Goal: Information Seeking & Learning: Learn about a topic

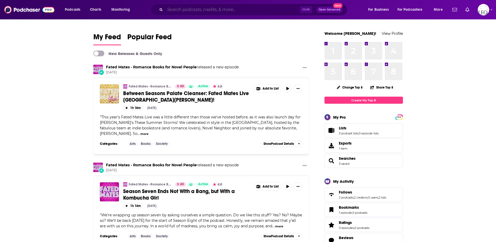
click at [223, 9] on input "Search podcasts, credits, & more..." at bounding box center [232, 9] width 135 height 8
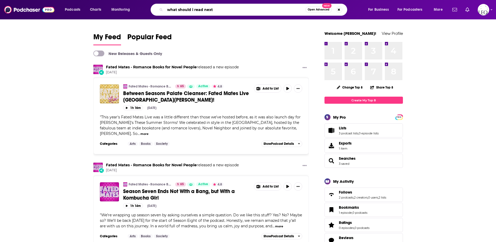
type input "what should i read next"
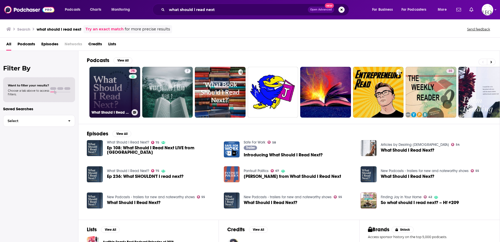
click at [104, 87] on link "75 What Should I Read Next?" at bounding box center [114, 92] width 51 height 51
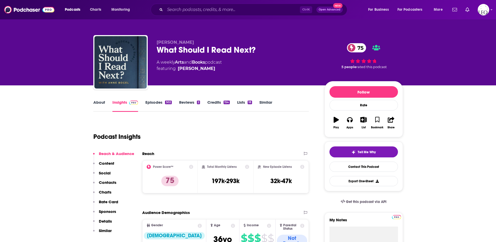
click at [149, 103] on link "Episodes 502" at bounding box center [158, 106] width 26 height 12
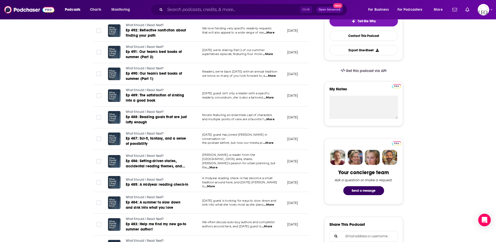
scroll to position [174, 0]
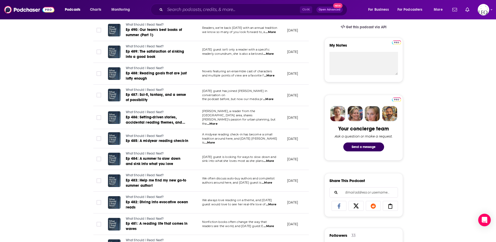
click at [272, 159] on span "...More" at bounding box center [269, 161] width 10 height 4
click at [269, 180] on span "...More" at bounding box center [267, 182] width 10 height 4
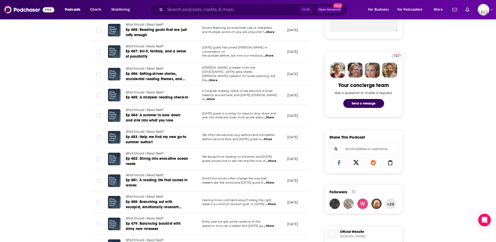
click at [269, 202] on span "...More" at bounding box center [270, 204] width 10 height 4
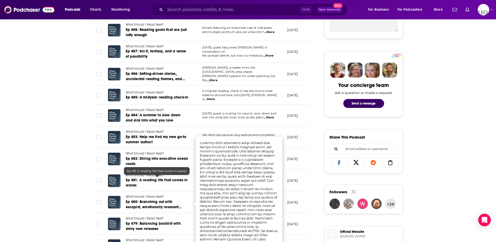
scroll to position [262, 0]
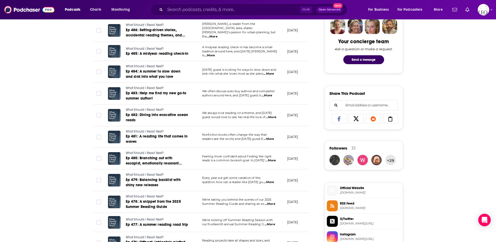
click at [271, 202] on span "...More" at bounding box center [270, 204] width 10 height 4
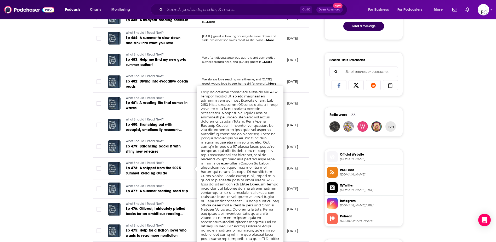
scroll to position [305, 0]
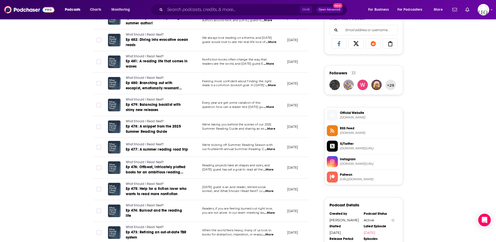
scroll to position [349, 0]
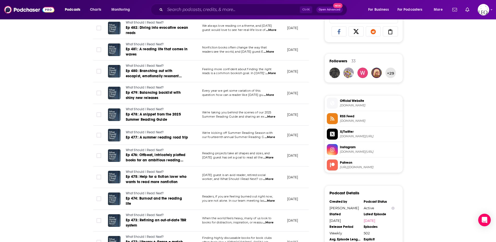
click at [268, 178] on span "...More" at bounding box center [268, 179] width 10 height 4
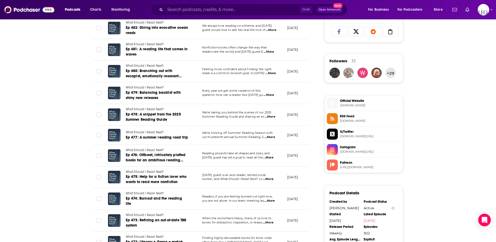
click at [270, 199] on span "...More" at bounding box center [269, 201] width 10 height 4
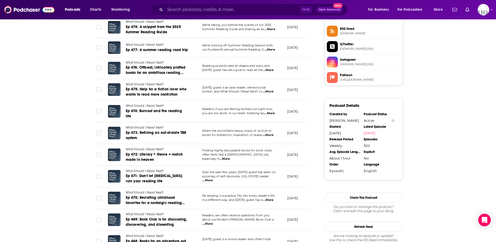
scroll to position [523, 0]
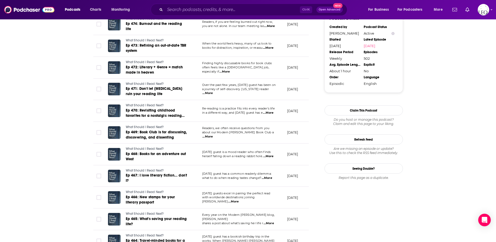
click at [213, 134] on span "...More" at bounding box center [207, 136] width 10 height 4
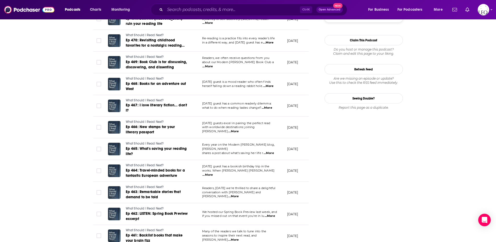
scroll to position [610, 0]
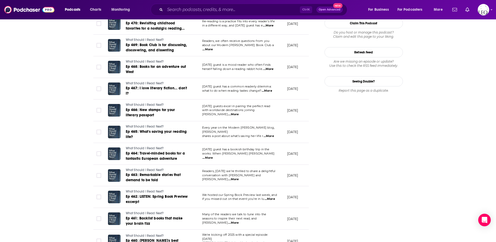
click at [268, 197] on span "...More" at bounding box center [270, 199] width 10 height 4
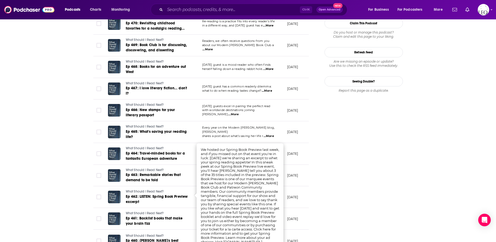
scroll to position [654, 0]
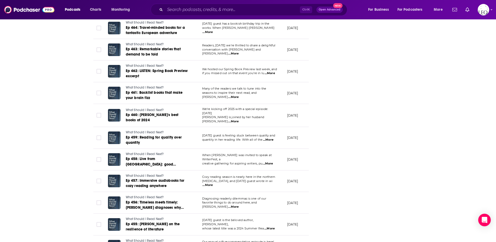
scroll to position [741, 0]
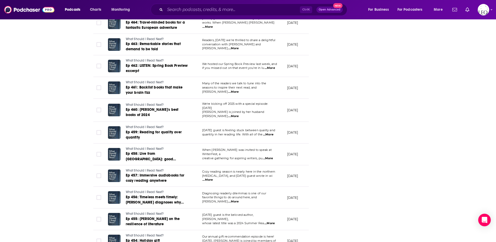
click at [271, 156] on span "...More" at bounding box center [268, 158] width 10 height 4
click at [239, 199] on span "...More" at bounding box center [233, 201] width 10 height 4
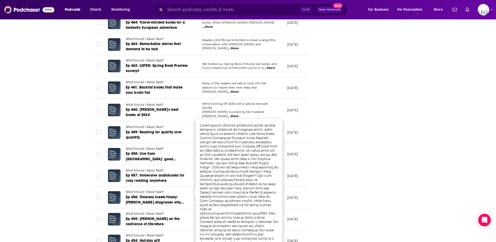
scroll to position [785, 0]
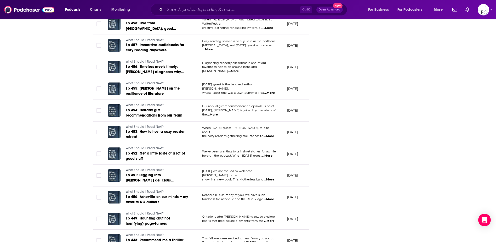
scroll to position [872, 0]
click at [269, 177] on span "...More" at bounding box center [269, 179] width 10 height 4
